Goal: Task Accomplishment & Management: Manage account settings

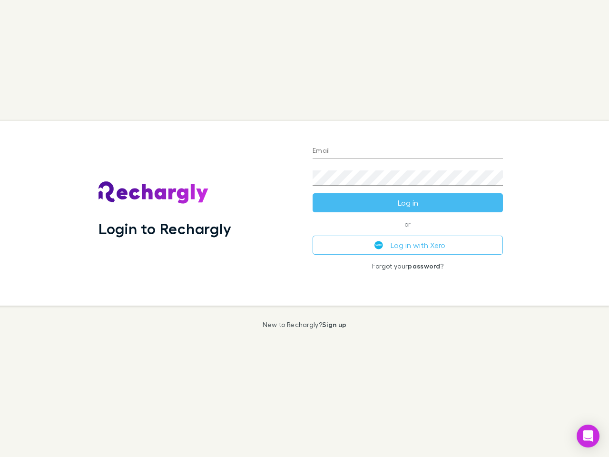
click at [305, 228] on div "Login to Rechargly" at bounding box center [198, 213] width 214 height 185
click at [408, 151] on input "Email" at bounding box center [408, 151] width 190 height 15
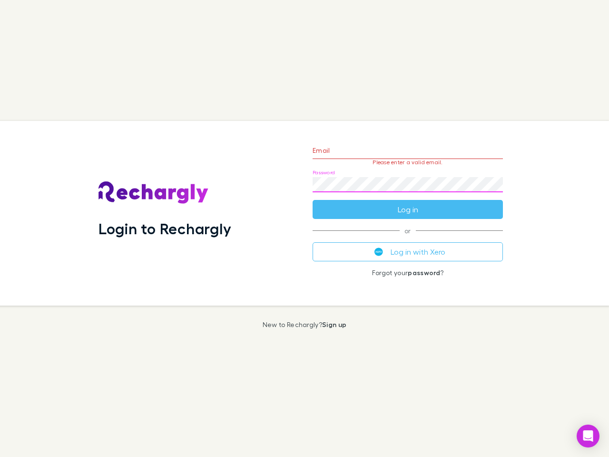
click at [408, 203] on form "Email Please enter a valid email. Password Log in" at bounding box center [408, 177] width 190 height 83
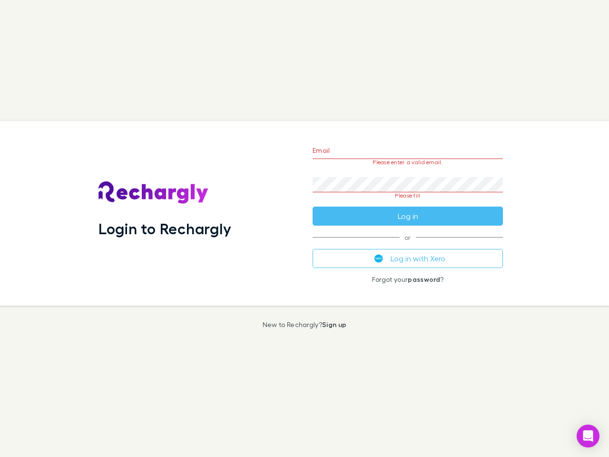
click at [408, 245] on div "Email Please enter a valid email. Password Please fill Log in or Log in with Xe…" at bounding box center [408, 213] width 206 height 185
click at [588, 436] on icon "Open Intercom Messenger" at bounding box center [588, 435] width 10 height 11
